Goal: Information Seeking & Learning: Learn about a topic

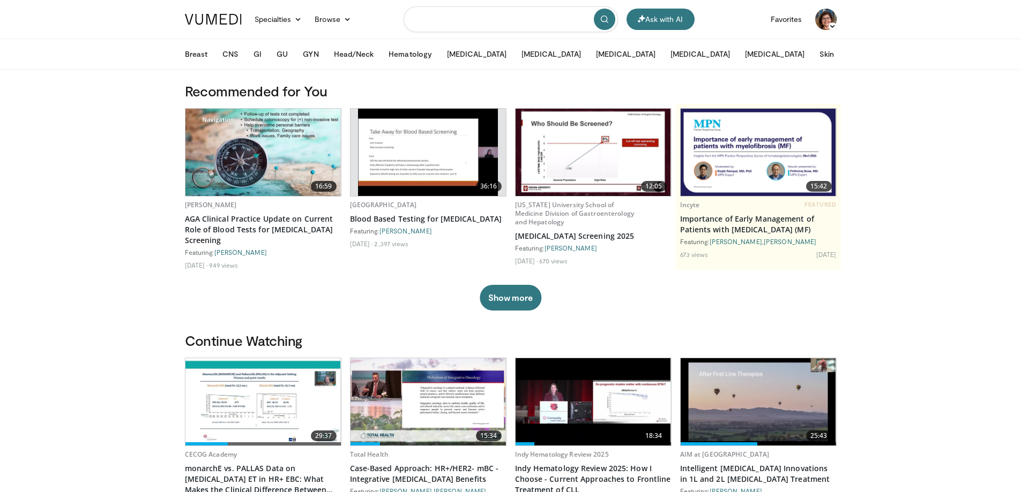
click at [479, 18] on input "Search topics, interventions" at bounding box center [510, 19] width 214 height 26
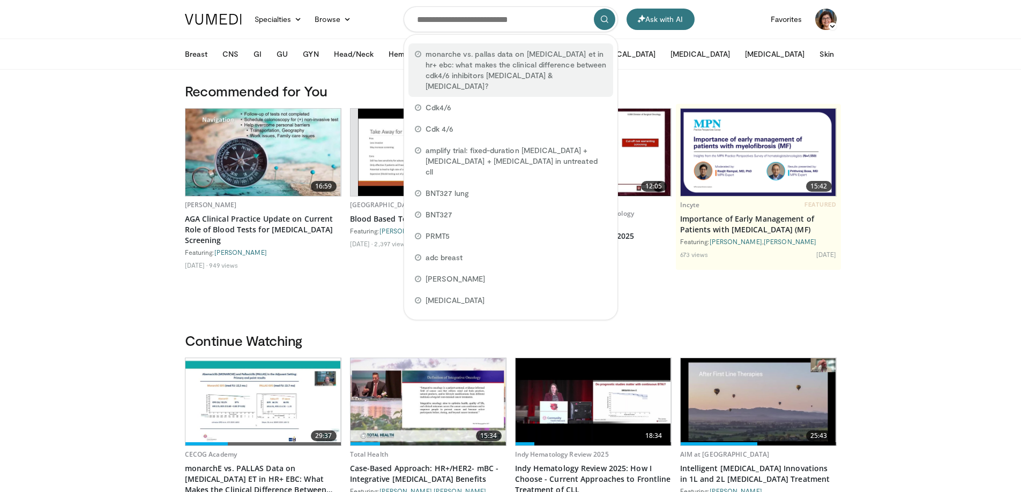
click at [518, 64] on span "monarche vs. pallas data on adjuvant et in hr+ ebc: what makes the clinical dif…" at bounding box center [515, 70] width 181 height 43
type input "**********"
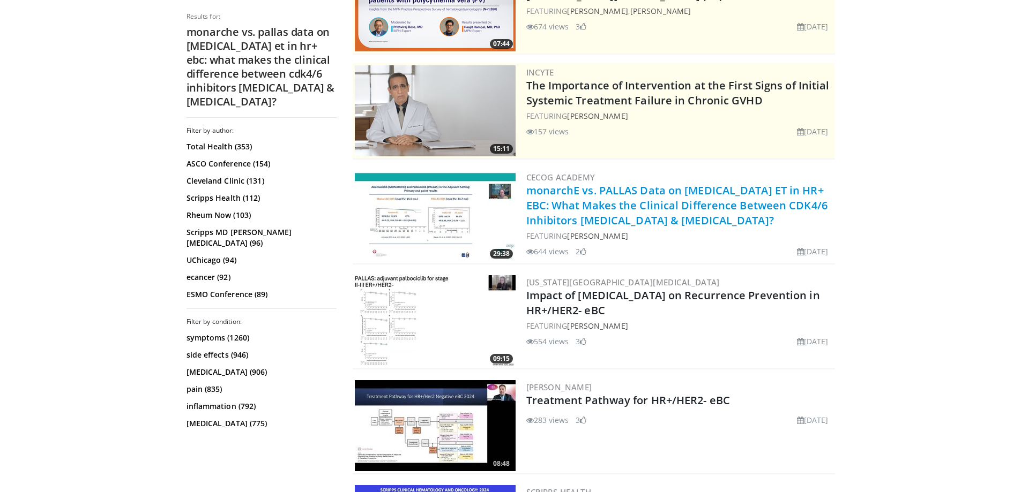
scroll to position [214, 0]
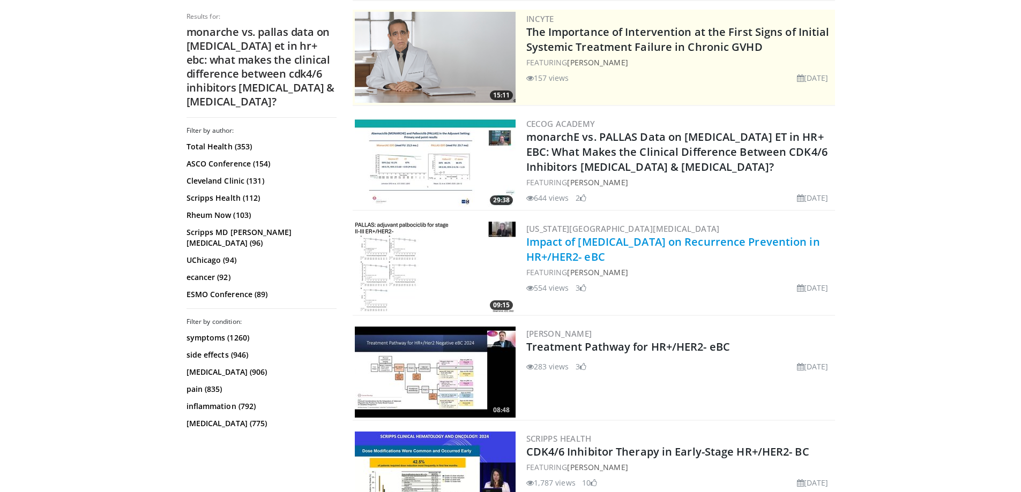
click at [650, 244] on link "Impact of [MEDICAL_DATA] on Recurrence Prevention in HR+/HER2- eBC" at bounding box center [673, 249] width 294 height 29
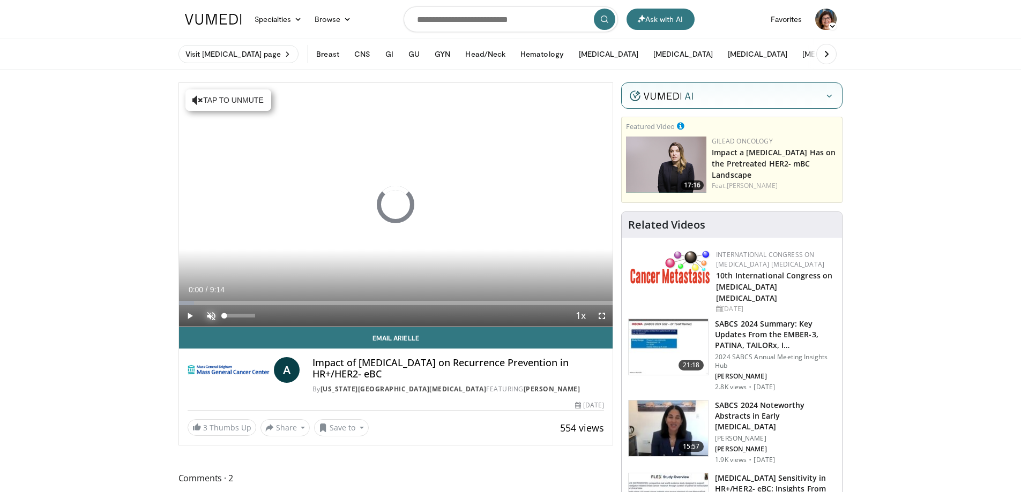
click at [211, 315] on span "Video Player" at bounding box center [210, 315] width 21 height 21
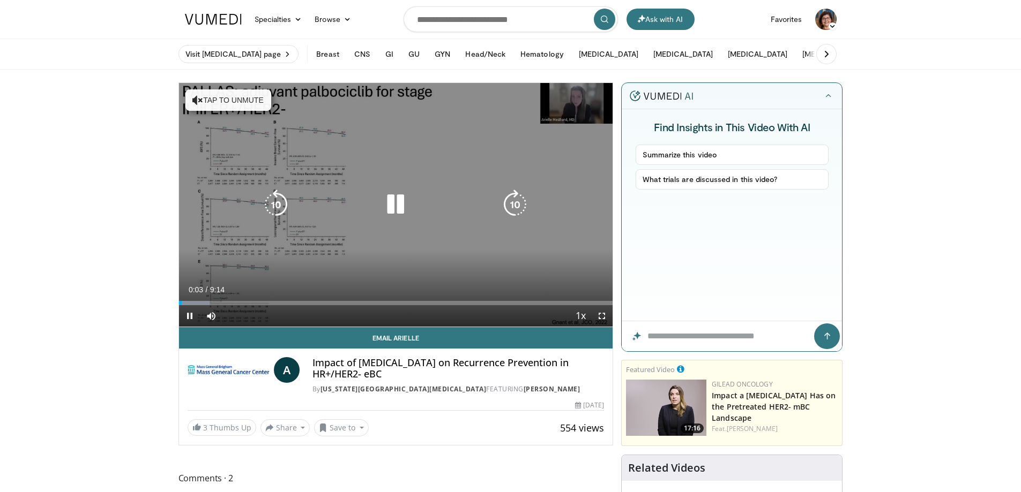
click at [244, 95] on button "Tap to unmute" at bounding box center [228, 99] width 86 height 21
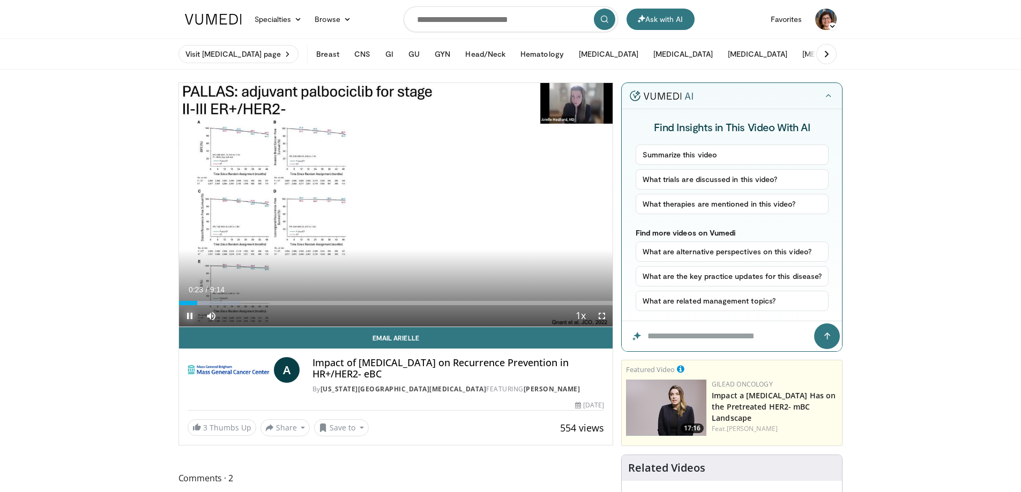
click at [191, 317] on span "Video Player" at bounding box center [189, 315] width 21 height 21
click at [191, 316] on span "Video Player" at bounding box center [189, 315] width 21 height 21
click at [190, 319] on span "Video Player" at bounding box center [189, 315] width 21 height 21
click at [188, 310] on span "Video Player" at bounding box center [189, 315] width 21 height 21
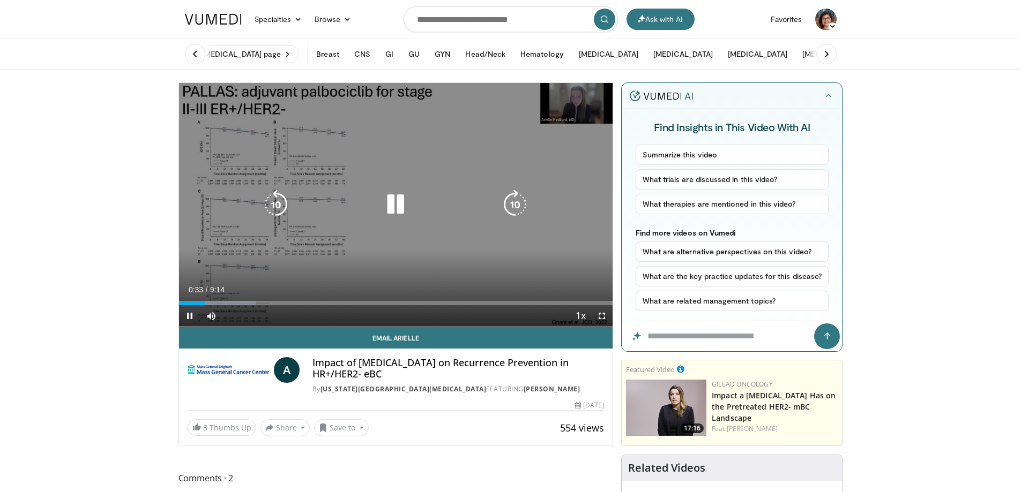
click at [276, 203] on icon "Video Player" at bounding box center [276, 205] width 30 height 30
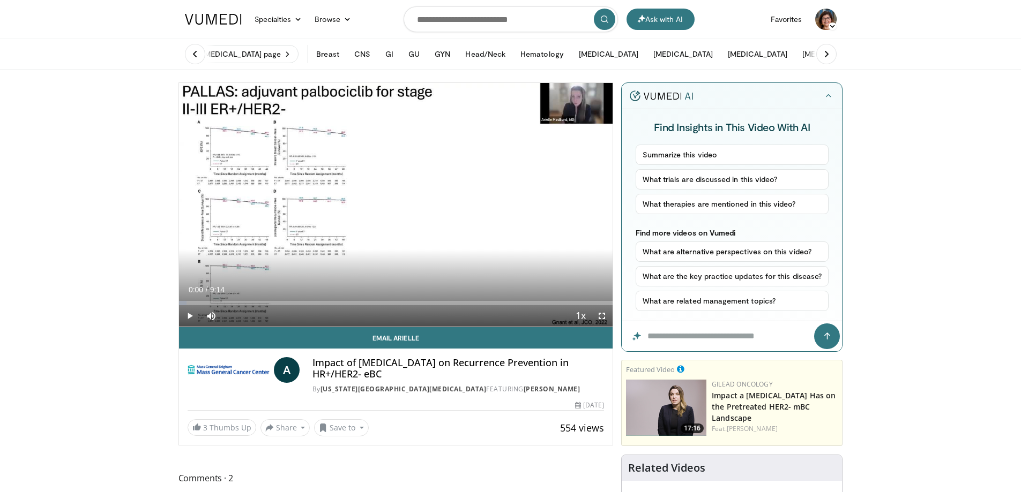
drag, startPoint x: 186, startPoint y: 302, endPoint x: 178, endPoint y: 302, distance: 8.6
click at [178, 302] on div "**********" at bounding box center [395, 264] width 435 height 363
click at [598, 309] on span "Video Player" at bounding box center [601, 315] width 21 height 21
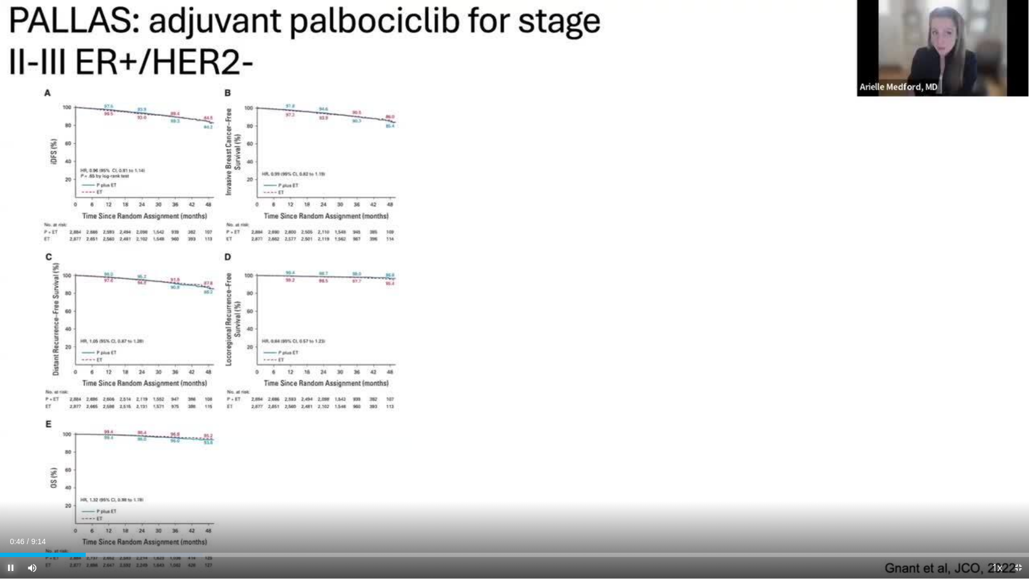
click at [10, 492] on span "Video Player" at bounding box center [10, 567] width 21 height 21
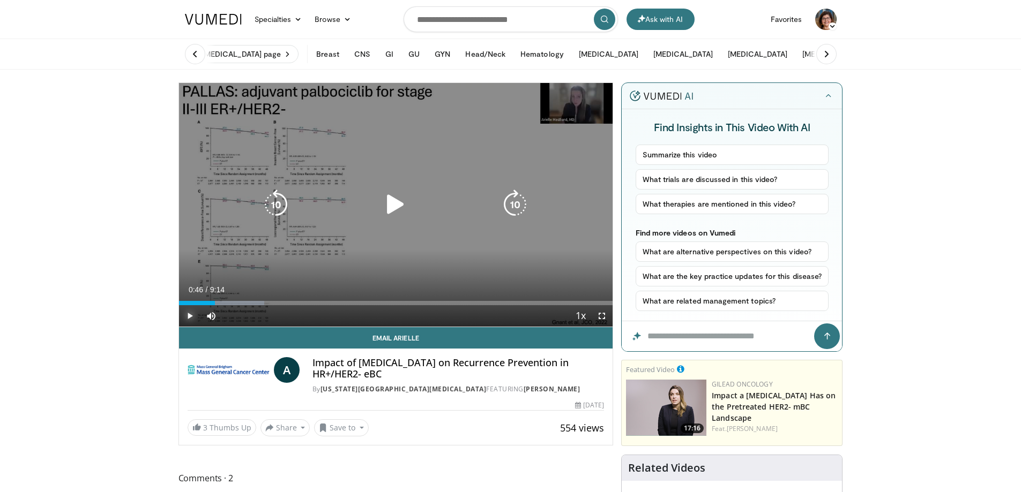
drag, startPoint x: 189, startPoint y: 315, endPoint x: 308, endPoint y: 306, distance: 119.8
click at [193, 313] on span "Video Player" at bounding box center [189, 315] width 21 height 21
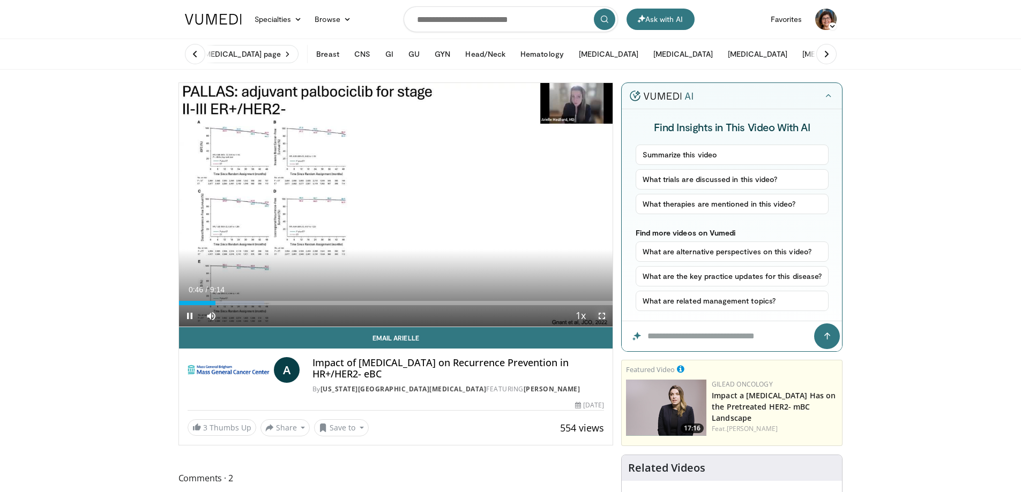
click at [599, 316] on span "Video Player" at bounding box center [601, 315] width 21 height 21
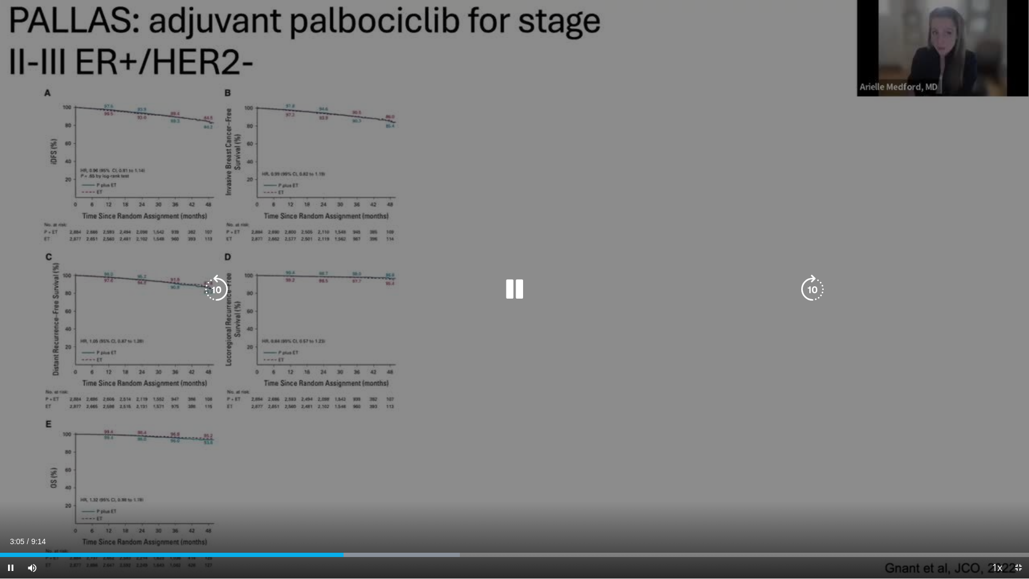
click at [210, 282] on icon "Video Player" at bounding box center [216, 289] width 30 height 30
click at [510, 291] on icon "Video Player" at bounding box center [514, 289] width 30 height 30
click at [208, 293] on icon "Video Player" at bounding box center [216, 289] width 30 height 30
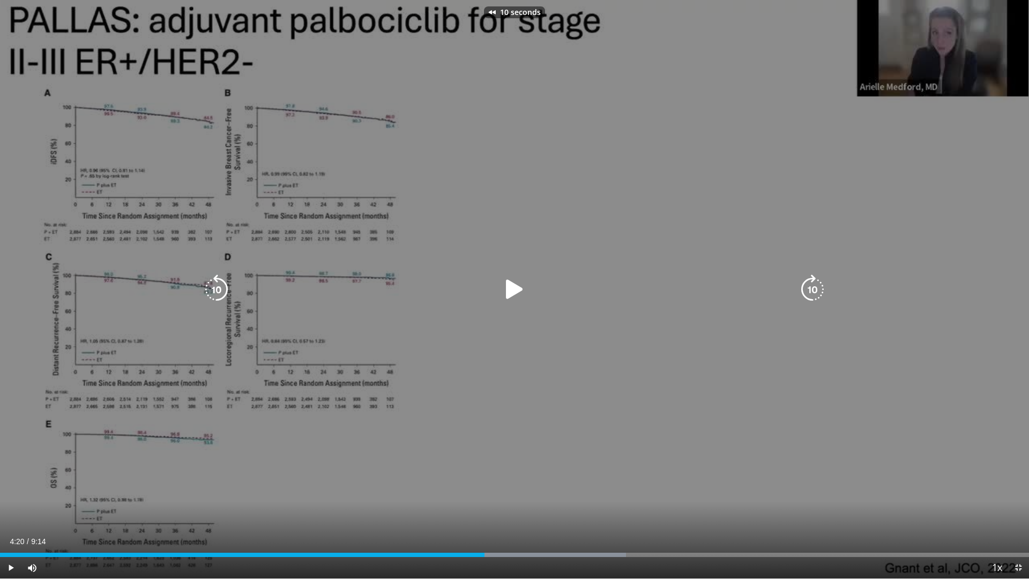
click at [208, 293] on icon "Video Player" at bounding box center [216, 289] width 30 height 30
click at [222, 287] on icon "Video Player" at bounding box center [216, 289] width 30 height 30
click at [226, 281] on icon "Video Player" at bounding box center [216, 289] width 30 height 30
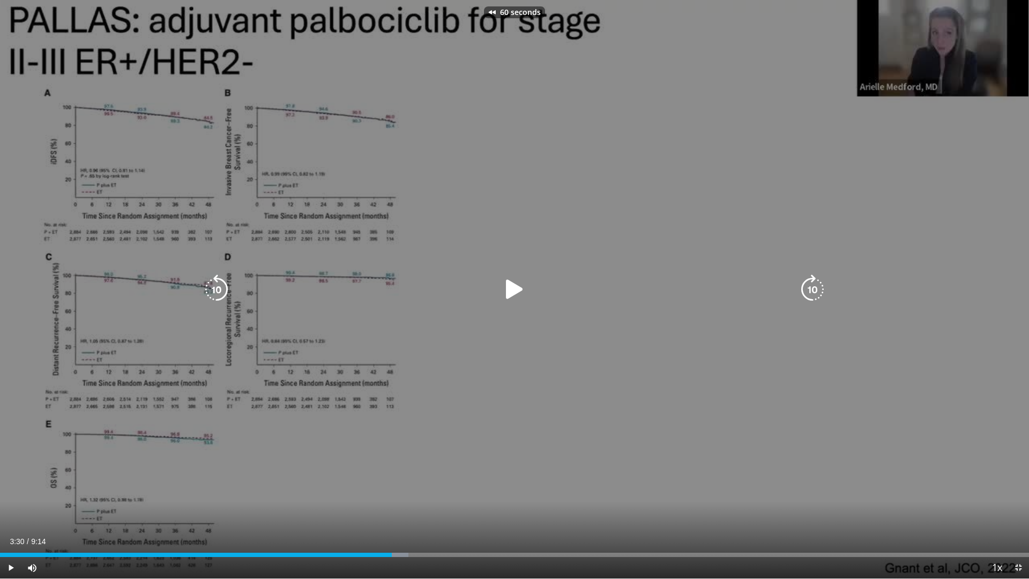
click at [226, 281] on icon "Video Player" at bounding box center [216, 289] width 30 height 30
click at [522, 285] on icon "Video Player" at bounding box center [514, 289] width 30 height 30
click at [218, 290] on icon "Video Player" at bounding box center [216, 289] width 30 height 30
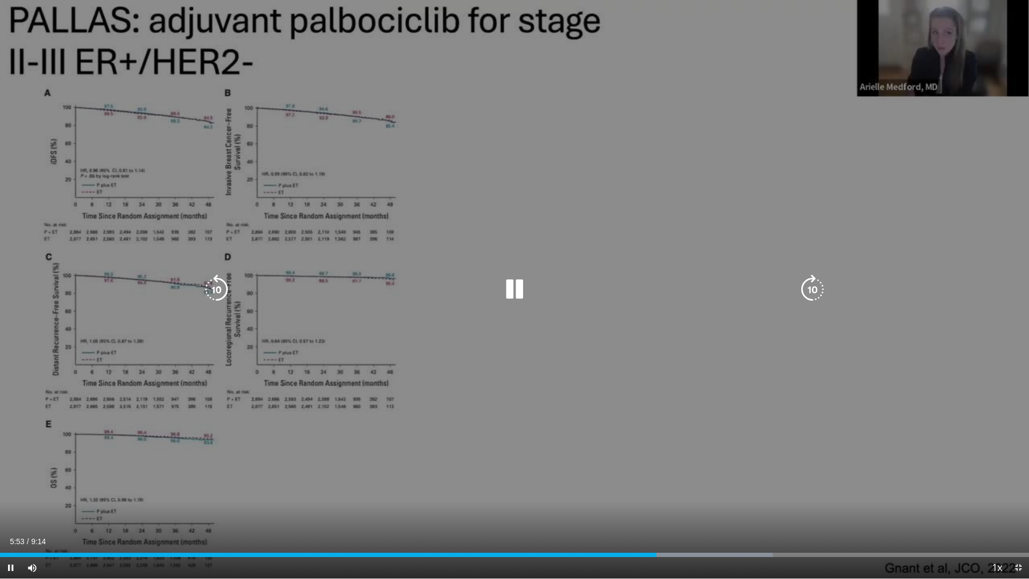
click at [218, 285] on icon "Video Player" at bounding box center [216, 289] width 30 height 30
click at [514, 291] on icon "Video Player" at bounding box center [514, 289] width 30 height 30
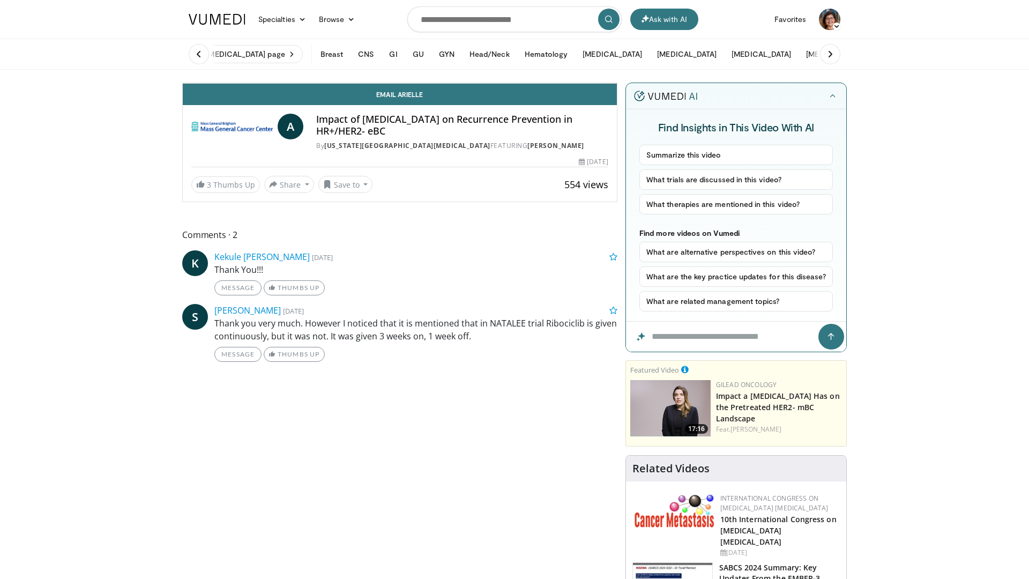
click at [415, 98] on icon "Video Player" at bounding box center [400, 83] width 30 height 30
click at [265, 98] on icon "Video Player" at bounding box center [280, 83] width 30 height 30
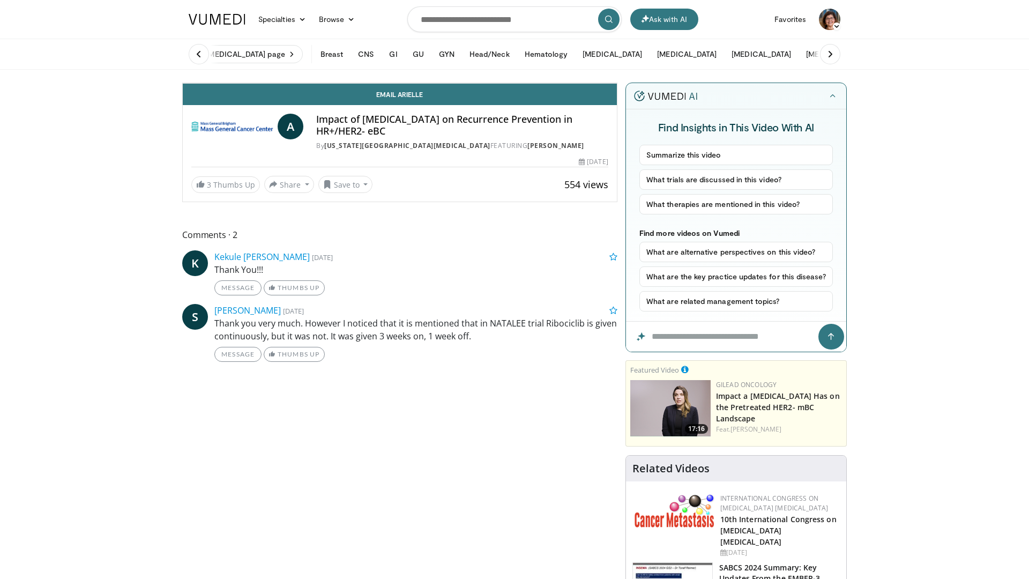
click at [265, 98] on icon "Video Player" at bounding box center [280, 83] width 30 height 30
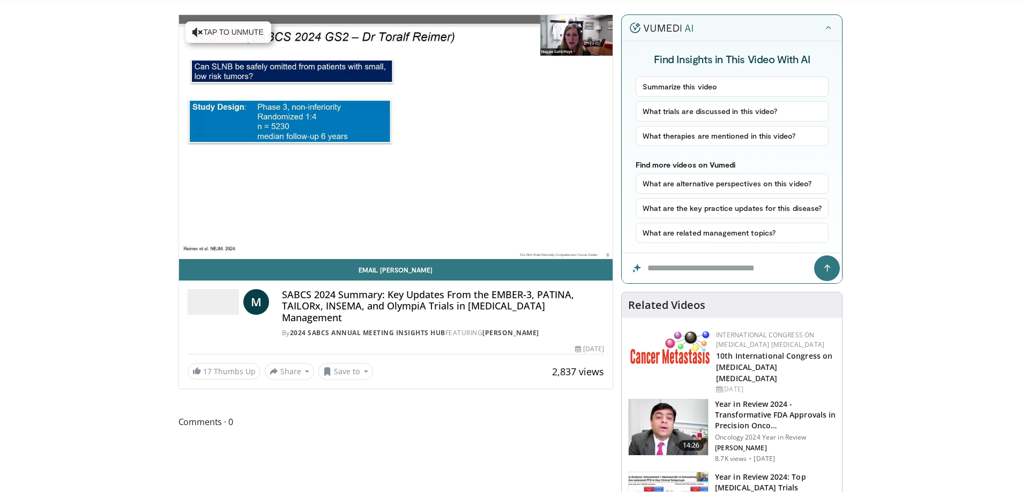
scroll to position [54, 0]
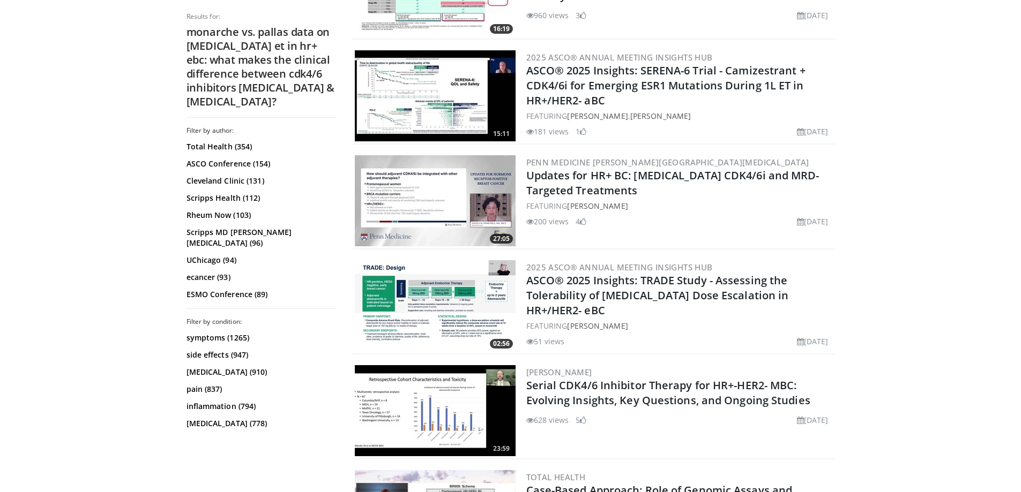
scroll to position [964, 0]
